Goal: Information Seeking & Learning: Learn about a topic

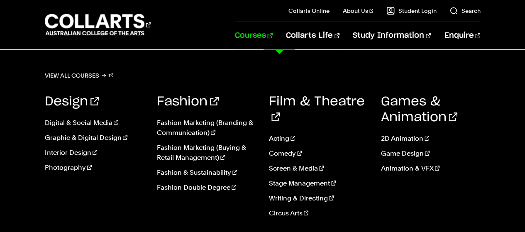
click at [268, 34] on link "Courses" at bounding box center [254, 35] width 38 height 27
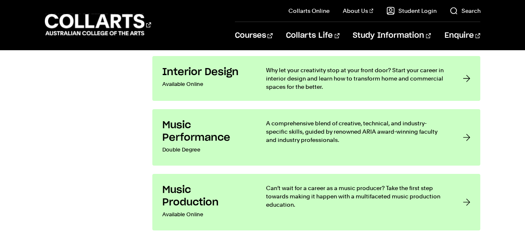
scroll to position [1562, 0]
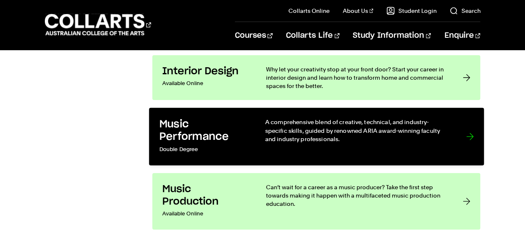
click at [242, 120] on h3 "Music Performance" at bounding box center [203, 130] width 89 height 25
click at [470, 130] on div at bounding box center [469, 136] width 7 height 37
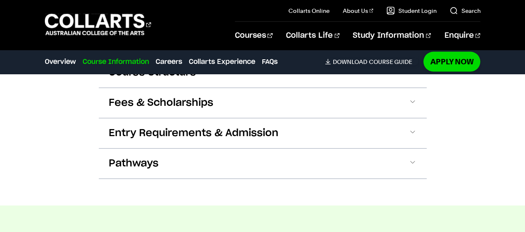
scroll to position [822, 0]
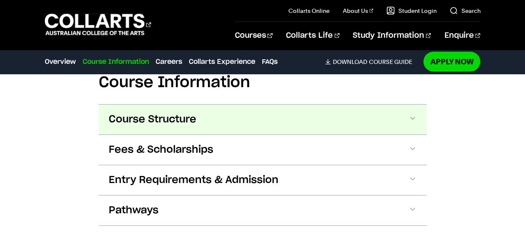
click at [251, 105] on button "Course Structure" at bounding box center [263, 120] width 328 height 30
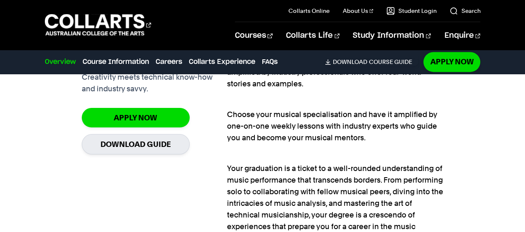
scroll to position [596, 0]
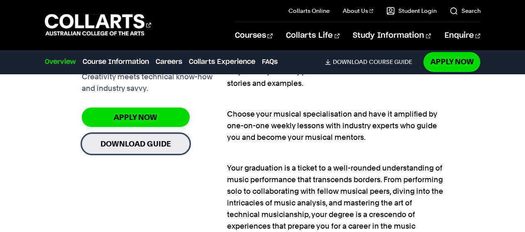
click at [168, 146] on link "Download Guide" at bounding box center [136, 144] width 108 height 20
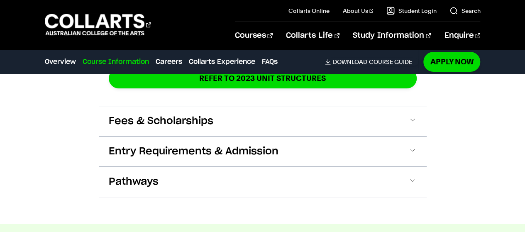
scroll to position [1499, 0]
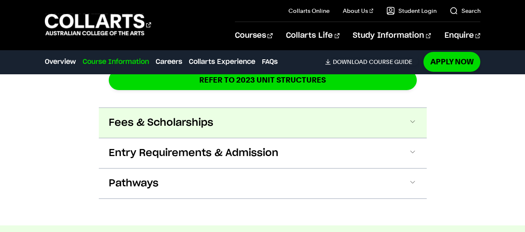
click at [216, 116] on button "Fees & Scholarships" at bounding box center [263, 123] width 328 height 30
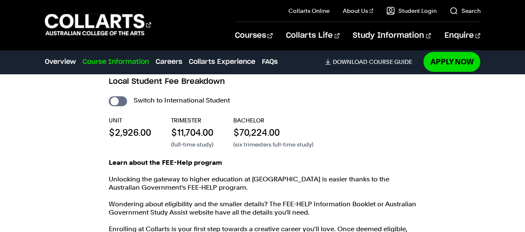
scroll to position [1579, 0]
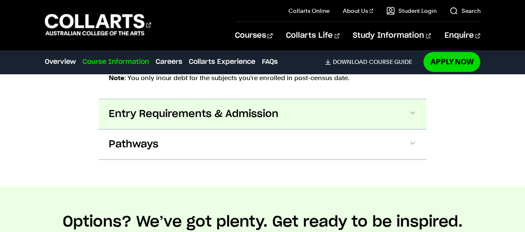
click at [206, 116] on span "Entry Requirements & Admission" at bounding box center [194, 113] width 170 height 13
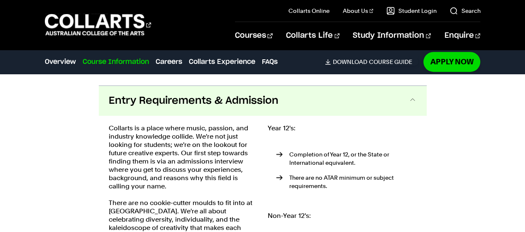
scroll to position [1773, 0]
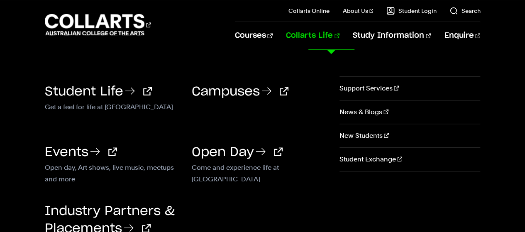
click at [335, 39] on link "Collarts Life" at bounding box center [312, 35] width 53 height 27
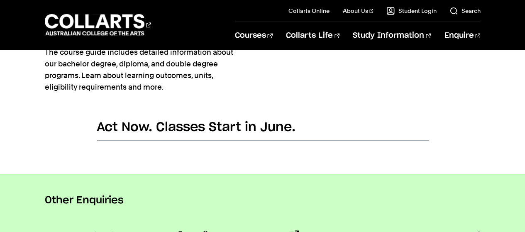
scroll to position [538, 0]
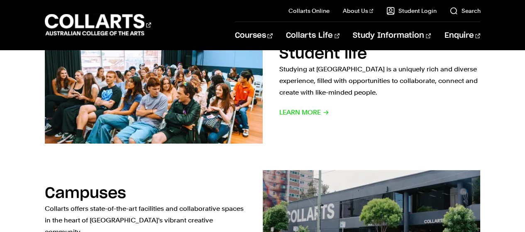
scroll to position [348, 0]
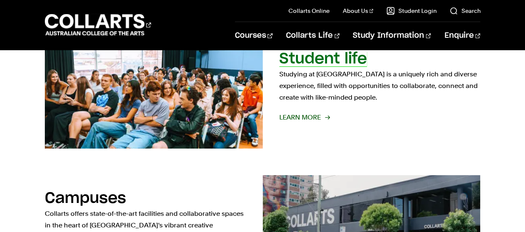
click at [284, 87] on p "Studying at [GEOGRAPHIC_DATA] is a uniquely rich and diverse experience, filled…" at bounding box center [379, 85] width 201 height 35
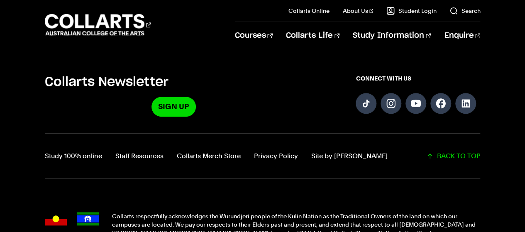
scroll to position [1969, 0]
